Goal: Transaction & Acquisition: Purchase product/service

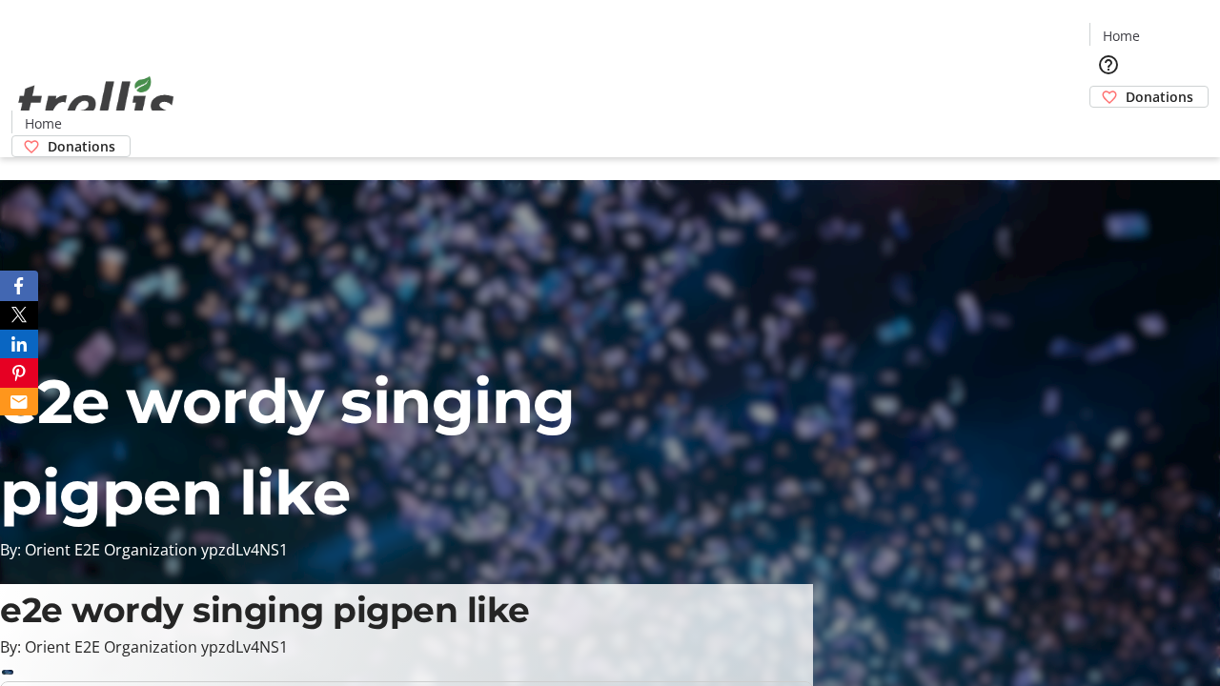
click at [1126, 87] on span "Donations" at bounding box center [1160, 97] width 68 height 20
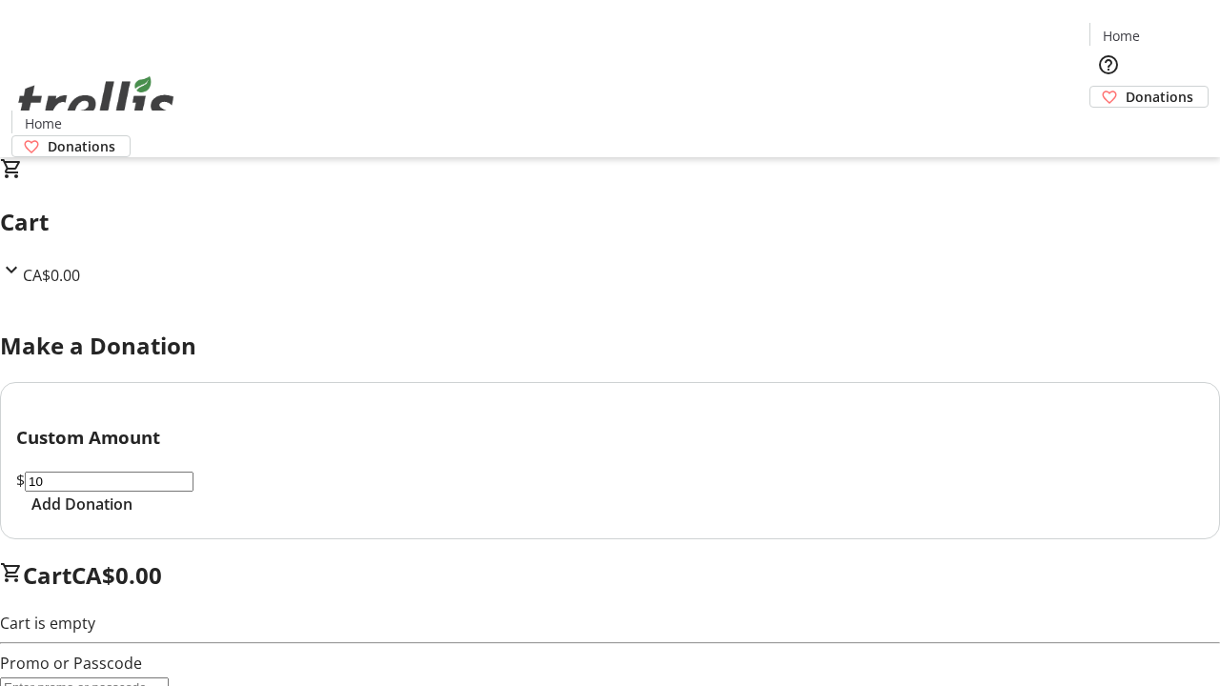
click at [133, 516] on span "Add Donation" at bounding box center [81, 504] width 101 height 23
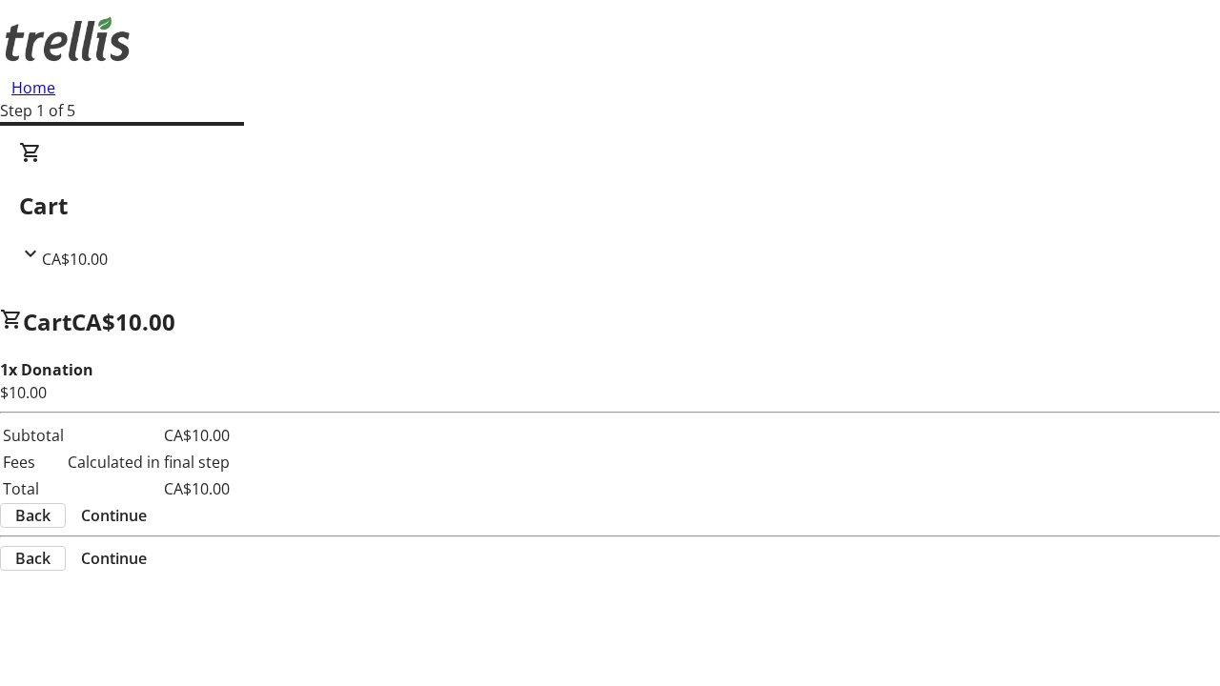
select select "CA"
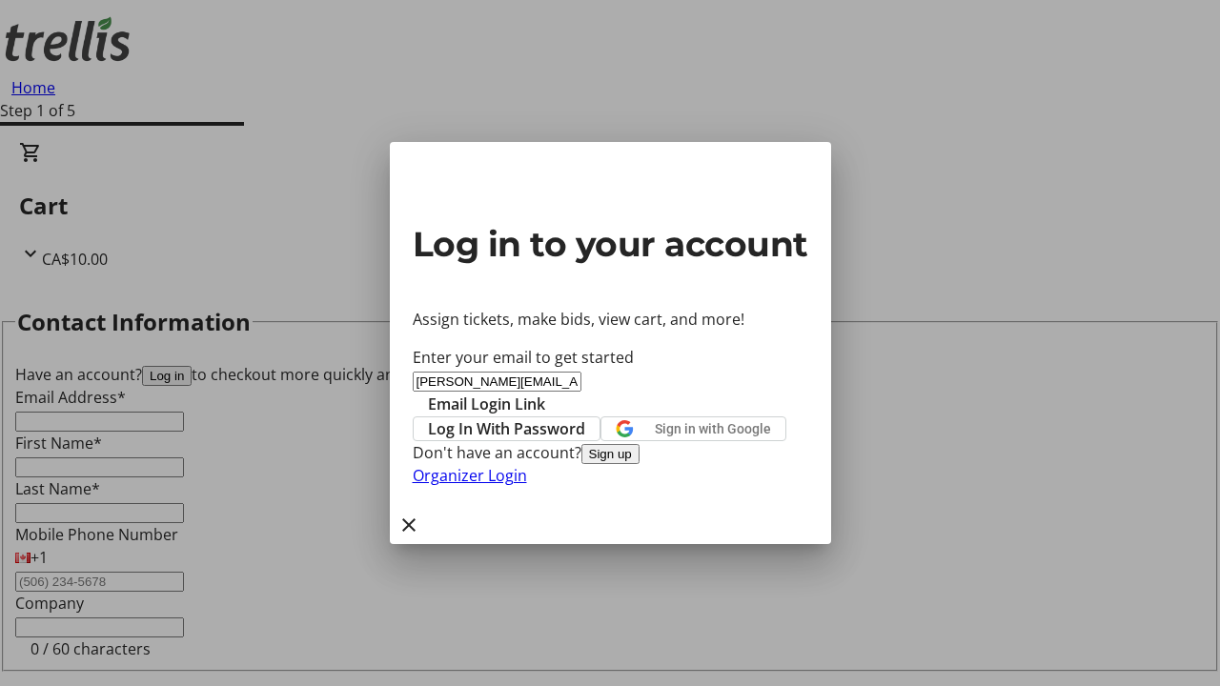
type input "[PERSON_NAME][EMAIL_ADDRESS][DOMAIN_NAME]"
click at [545, 393] on span "Email Login Link" at bounding box center [486, 404] width 117 height 23
